Goal: Information Seeking & Learning: Learn about a topic

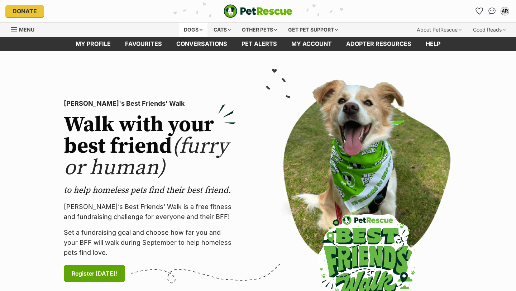
click at [186, 29] on div "Dogs" at bounding box center [193, 30] width 29 height 14
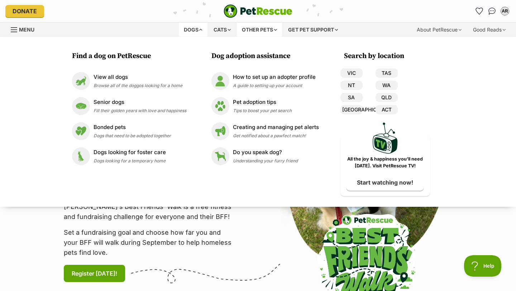
click at [263, 26] on div "Other pets" at bounding box center [259, 30] width 45 height 14
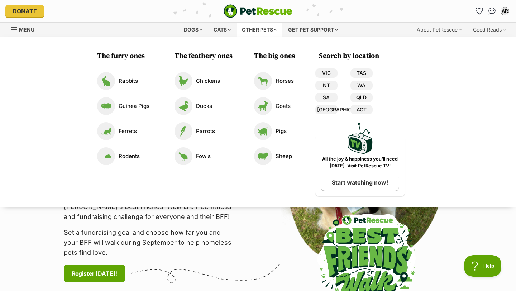
click at [368, 97] on link "QLD" at bounding box center [362, 97] width 22 height 9
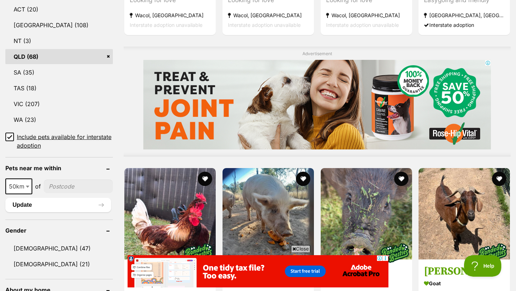
scroll to position [552, 0]
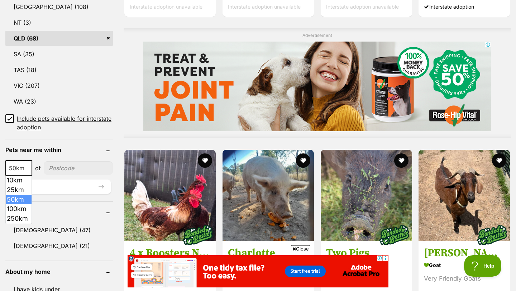
click at [15, 167] on span "50km" at bounding box center [18, 168] width 25 height 10
select select "250"
click at [67, 168] on input"] "postcode" at bounding box center [80, 168] width 66 height 14
type input"] "4170"
click at [74, 184] on button "Update" at bounding box center [58, 187] width 106 height 14
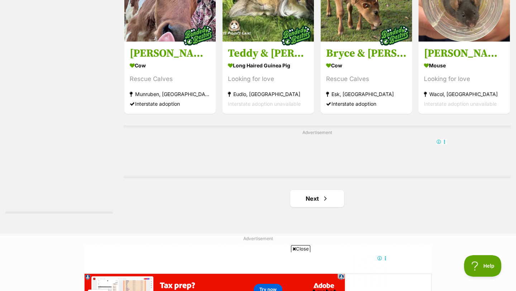
scroll to position [1254, 0]
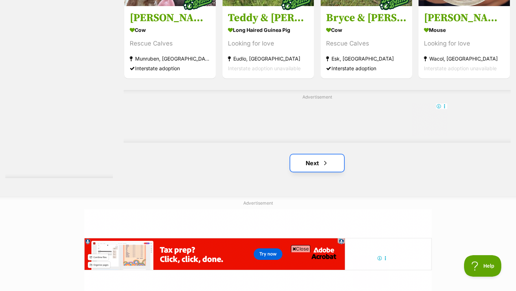
click at [329, 163] on link "Next" at bounding box center [317, 162] width 54 height 17
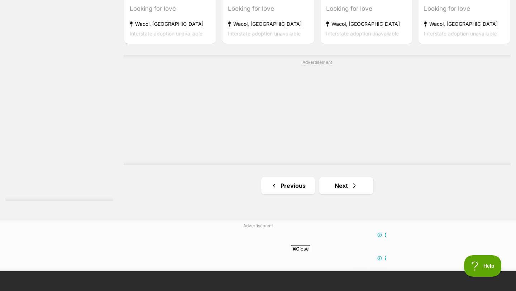
scroll to position [1291, 0]
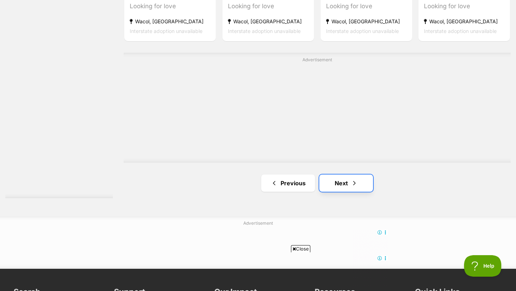
click at [344, 183] on link "Next" at bounding box center [346, 183] width 54 height 17
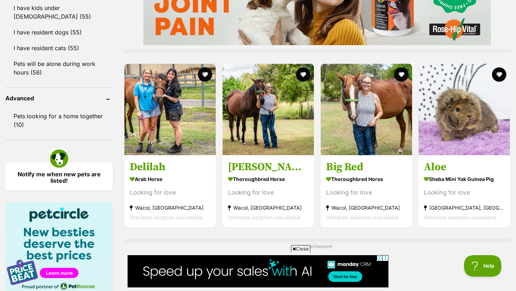
scroll to position [691, 0]
